Goal: Information Seeking & Learning: Learn about a topic

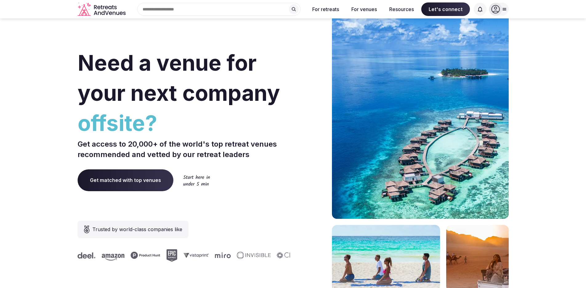
click at [224, 14] on input "text" at bounding box center [218, 9] width 163 height 13
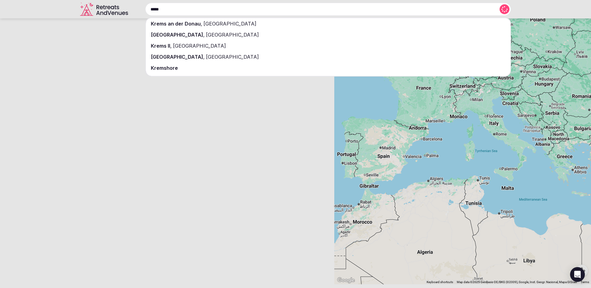
type input "*****"
click at [202, 25] on span "[GEOGRAPHIC_DATA]" at bounding box center [229, 24] width 54 height 6
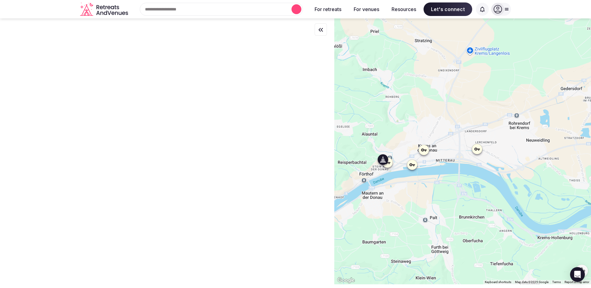
click at [334, 94] on div at bounding box center [462, 151] width 257 height 266
click at [41, 123] on div at bounding box center [214, 123] width 6493 height 0
click at [41, 94] on div "← Move left → Move right ↑ Move up ↓ Move down + Zoom in - Zoom out Home Jump l…" at bounding box center [295, 151] width 591 height 266
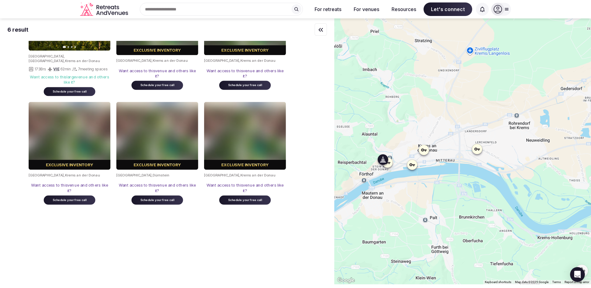
click at [41, 94] on div "Previous slide Next slide [GEOGRAPHIC_DATA] , [GEOGRAPHIC_DATA] , Krems an der …" at bounding box center [70, 41] width 82 height 109
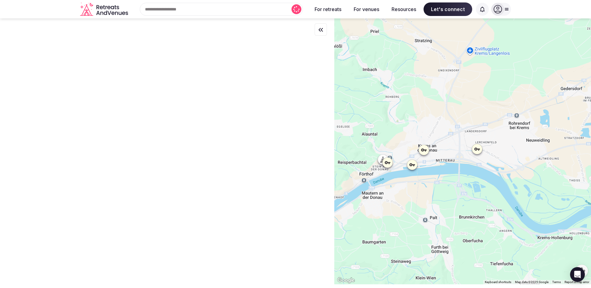
click at [341, 75] on div at bounding box center [462, 151] width 257 height 266
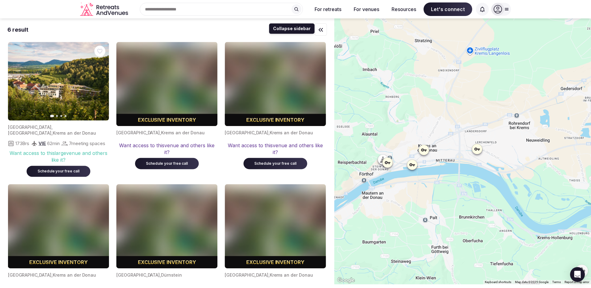
click at [317, 31] on icon "button" at bounding box center [320, 29] width 7 height 7
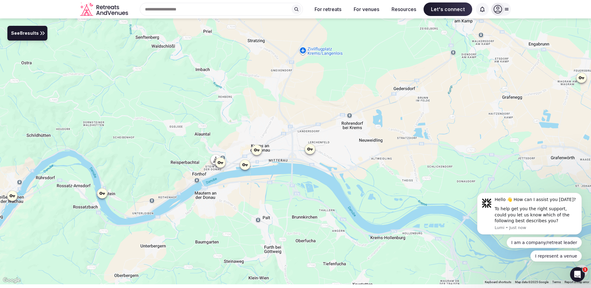
click at [33, 35] on span "See 8 results" at bounding box center [25, 33] width 28 height 7
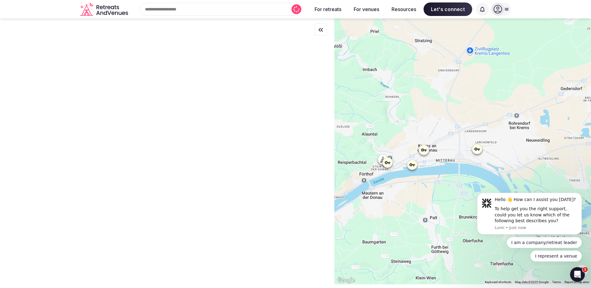
click at [7, 31] on div at bounding box center [167, 151] width 334 height 266
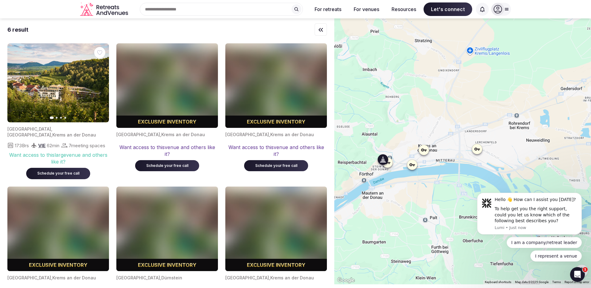
click at [334, 69] on div at bounding box center [462, 151] width 257 height 266
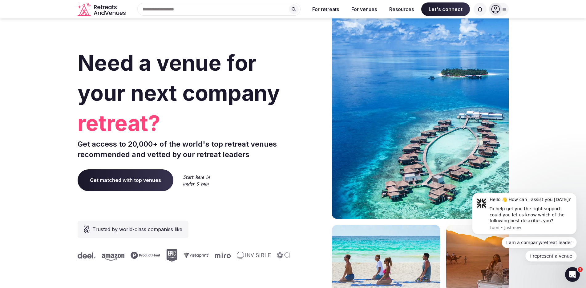
click at [249, 5] on input "text" at bounding box center [218, 9] width 163 height 13
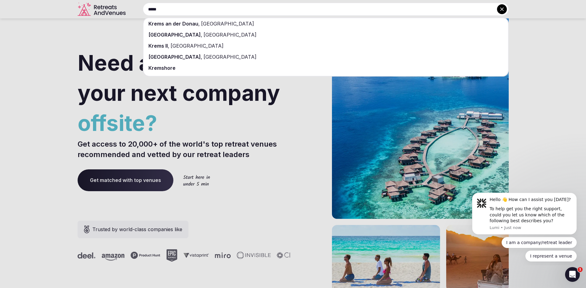
type input "*****"
click at [220, 24] on div "Krems an der Donau , [GEOGRAPHIC_DATA]" at bounding box center [325, 23] width 364 height 11
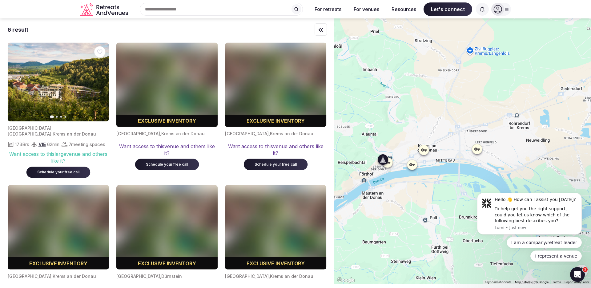
click at [29, 159] on div "Want access to this large venue and others like it?" at bounding box center [58, 158] width 101 height 14
click at [29, 159] on div "6 result Previous slide Next slide [GEOGRAPHIC_DATA] , [GEOGRAPHIC_DATA] , Krem…" at bounding box center [295, 151] width 591 height 266
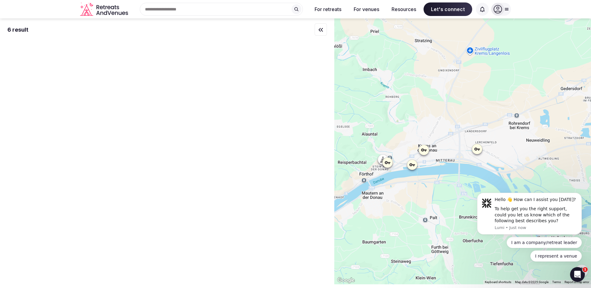
click at [56, 178] on div "6 result Previous slide Next slide [GEOGRAPHIC_DATA] , [GEOGRAPHIC_DATA] , Krem…" at bounding box center [167, 151] width 334 height 266
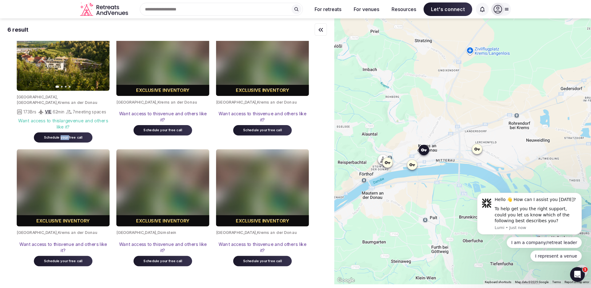
click at [57, 143] on span "Schedule your free call" at bounding box center [63, 138] width 58 height 10
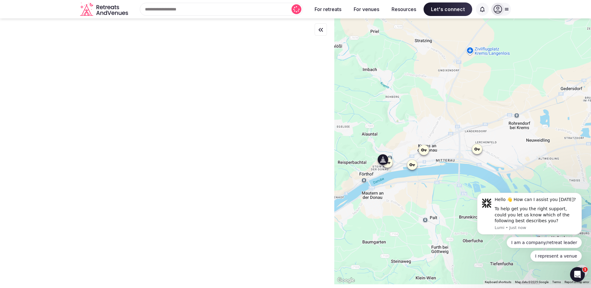
click at [58, 167] on div "← Move left → Move right ↑ Move up ↓ Move down + Zoom in - Zoom out Home Jump l…" at bounding box center [295, 151] width 591 height 266
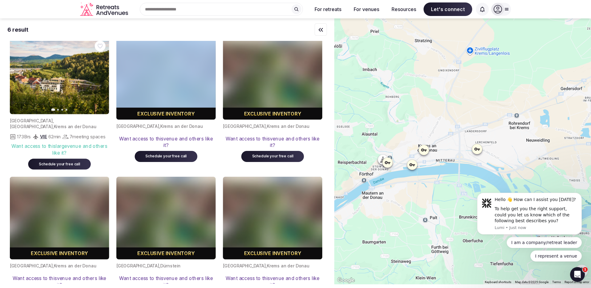
click at [58, 167] on div "Previous slide Next slide [GEOGRAPHIC_DATA] , [GEOGRAPHIC_DATA] , Krems an der …" at bounding box center [166, 169] width 312 height 265
